Goal: Find specific page/section

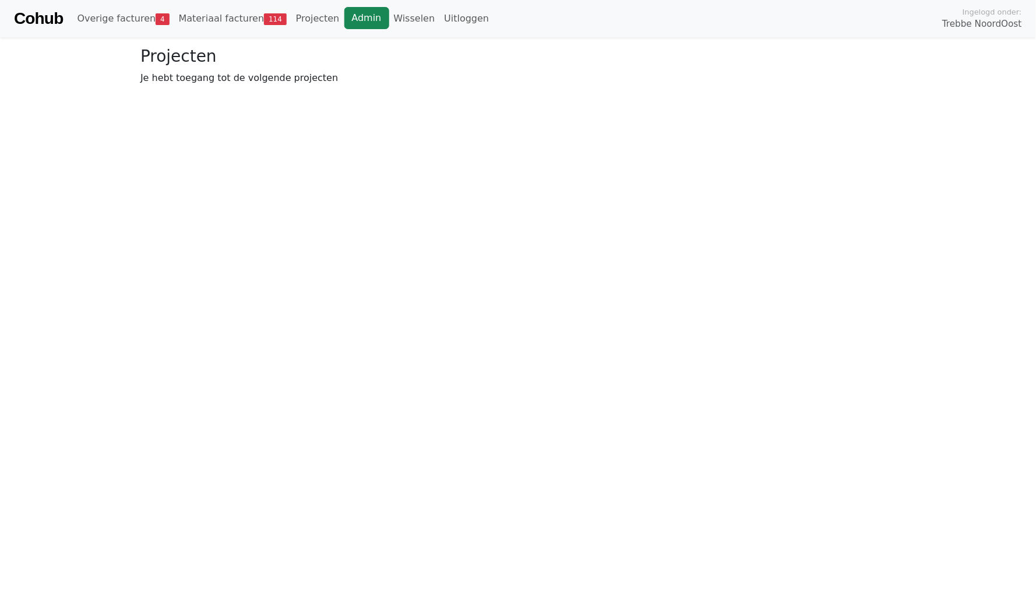
click at [348, 13] on link "Admin" at bounding box center [366, 18] width 45 height 22
click at [363, 24] on link "Admin" at bounding box center [366, 18] width 45 height 22
